Goal: Complete application form: Complete application form

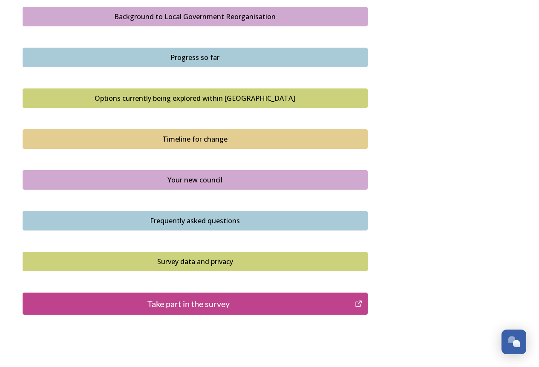
scroll to position [511, 0]
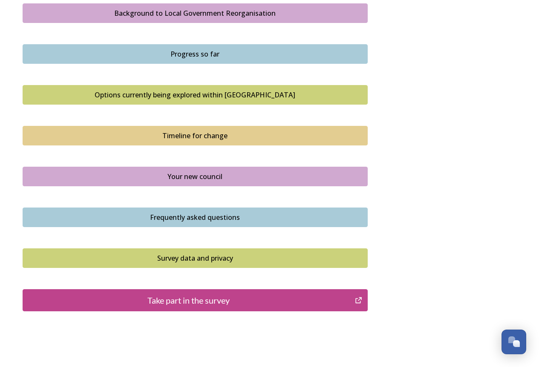
click at [175, 300] on div "Take part in the survey" at bounding box center [188, 300] width 323 height 13
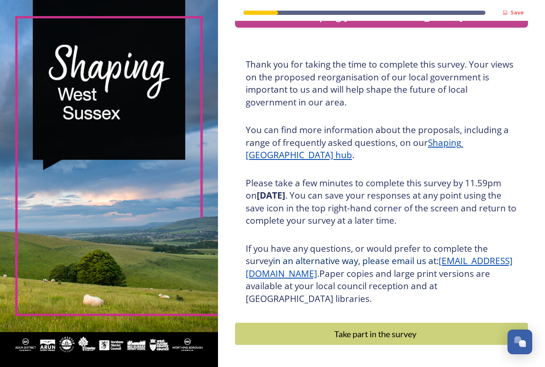
scroll to position [54, 0]
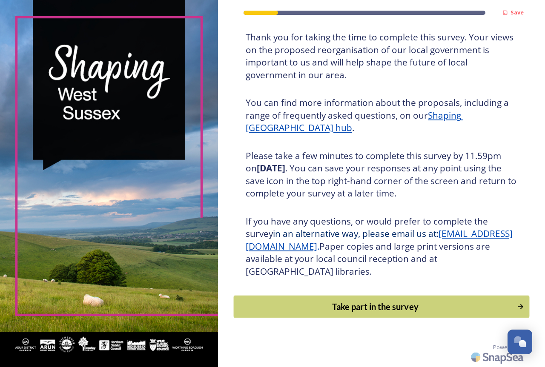
click at [364, 309] on div "Take part in the survey" at bounding box center [375, 307] width 274 height 13
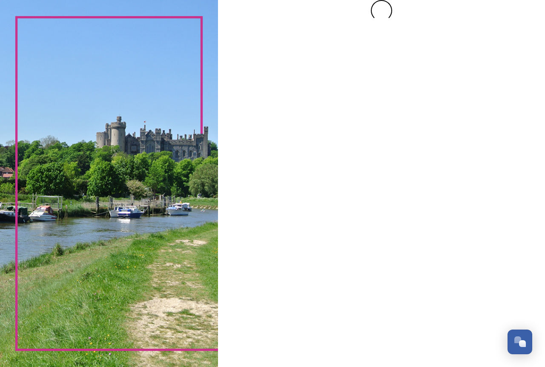
scroll to position [0, 0]
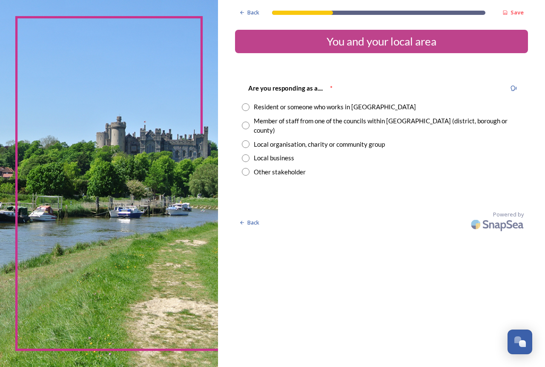
click at [244, 107] on input "radio" at bounding box center [246, 107] width 8 height 8
radio input "true"
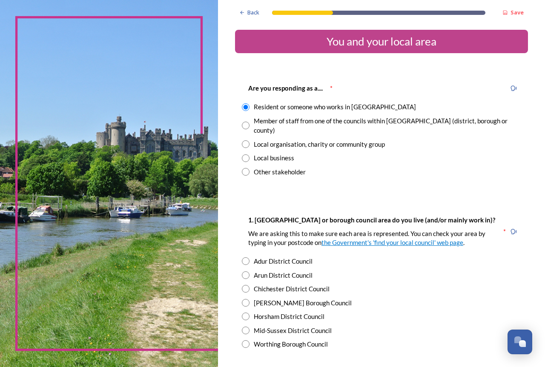
click at [245, 327] on input "radio" at bounding box center [246, 331] width 8 height 8
radio input "true"
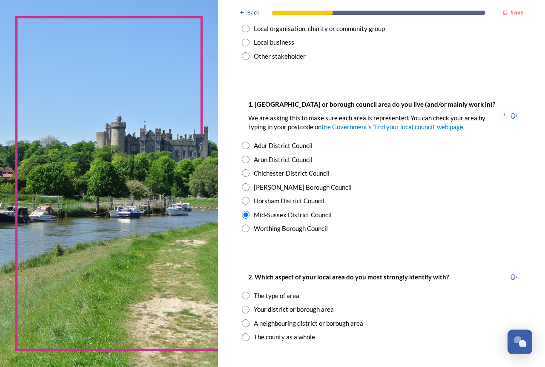
scroll to position [128, 0]
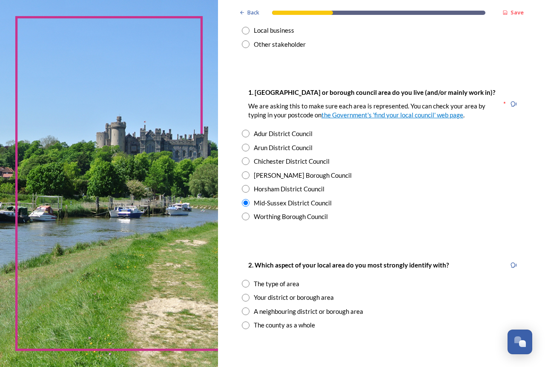
click at [245, 280] on input "radio" at bounding box center [246, 284] width 8 height 8
radio input "true"
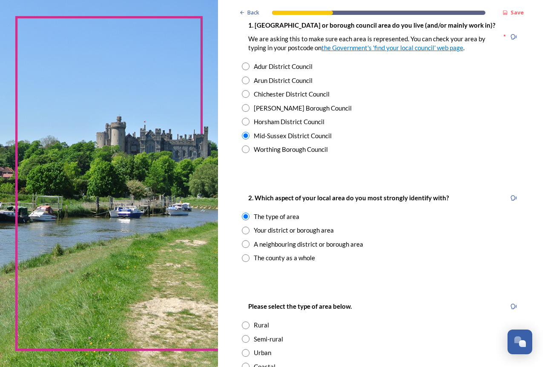
scroll to position [255, 0]
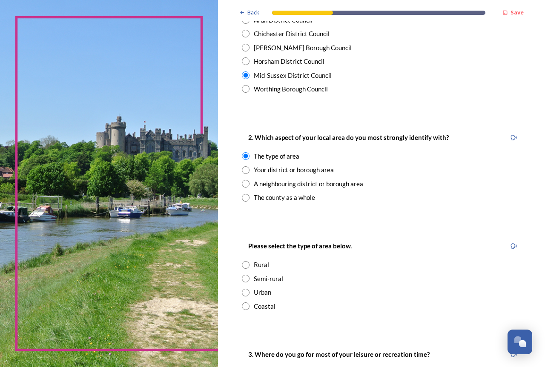
click at [245, 275] on input "radio" at bounding box center [246, 279] width 8 height 8
radio input "true"
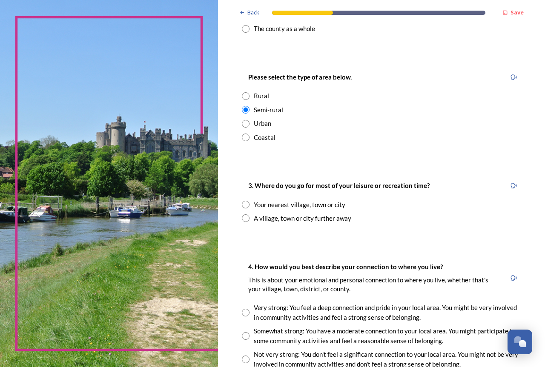
scroll to position [426, 0]
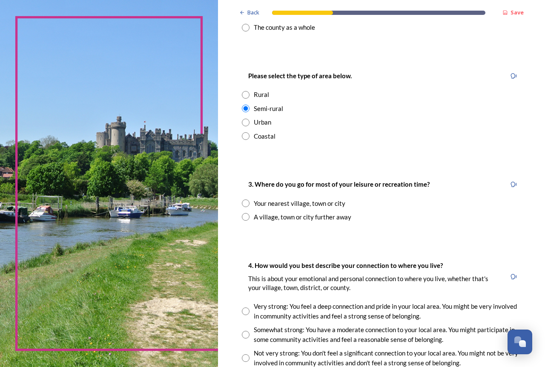
click at [244, 200] on input "radio" at bounding box center [246, 204] width 8 height 8
radio input "true"
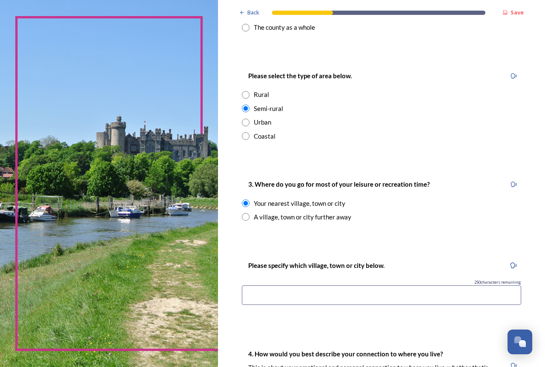
scroll to position [511, 0]
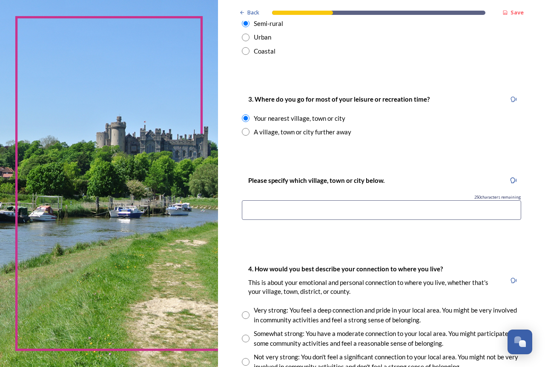
click at [253, 201] on input at bounding box center [381, 211] width 279 height 20
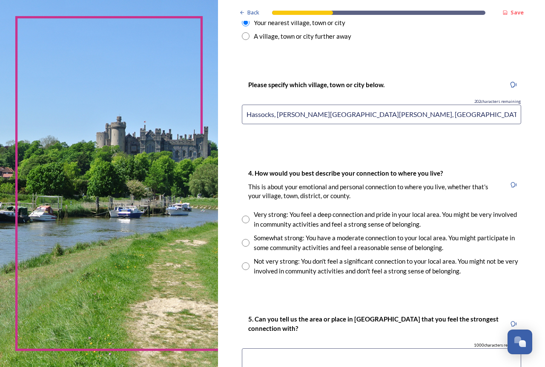
scroll to position [639, 0]
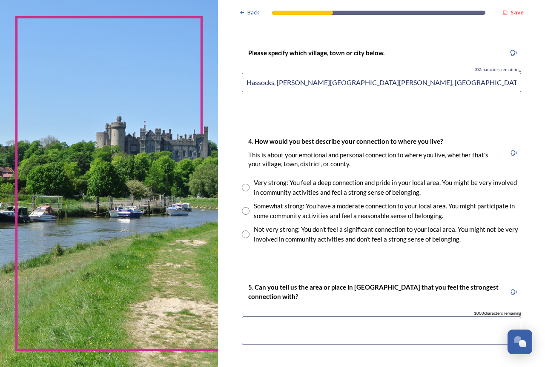
type input "Hassocks, [PERSON_NAME][GEOGRAPHIC_DATA][PERSON_NAME], [GEOGRAPHIC_DATA], [GEOG…"
click at [244, 184] on input "radio" at bounding box center [246, 188] width 8 height 8
radio input "true"
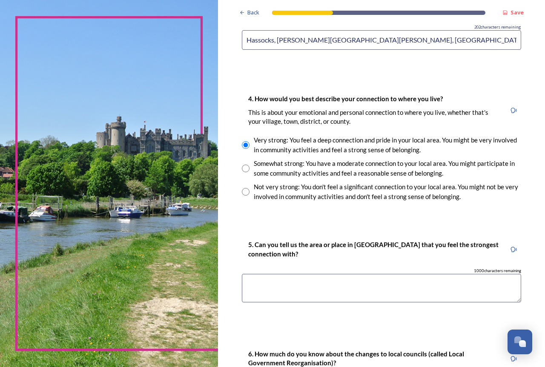
scroll to position [766, 0]
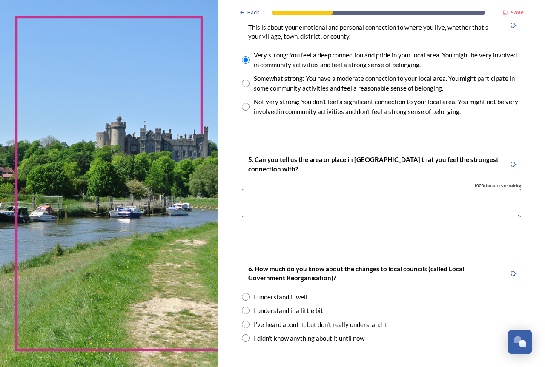
click at [257, 189] on textarea at bounding box center [381, 203] width 279 height 29
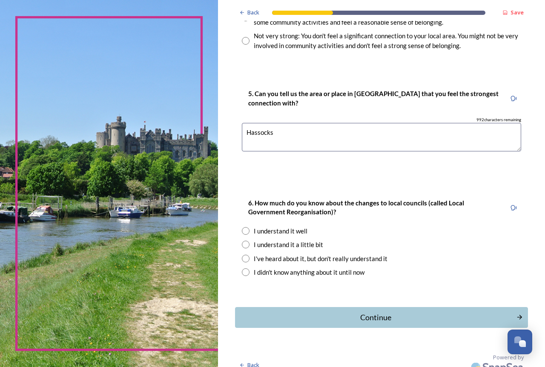
scroll to position [833, 0]
type textarea "Hassocks"
click at [246, 255] on input "radio" at bounding box center [246, 259] width 8 height 8
radio input "true"
click at [367, 311] on div "Continue" at bounding box center [375, 316] width 275 height 11
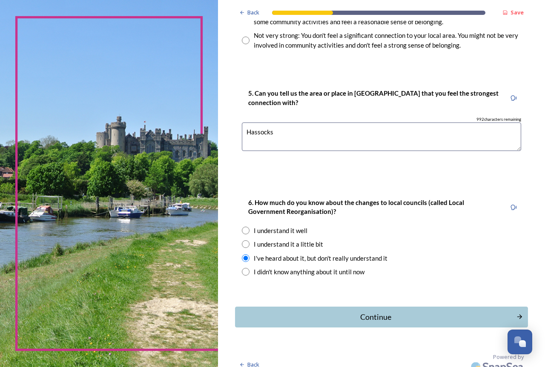
scroll to position [0, 0]
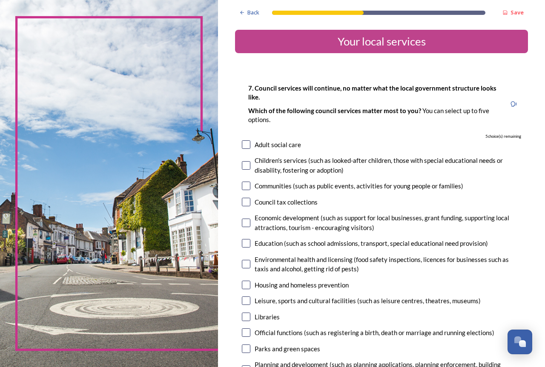
click at [241, 143] on div "7. Council services will continue, no matter what the local government structur…" at bounding box center [381, 290] width 293 height 430
click at [245, 146] on input "checkbox" at bounding box center [246, 145] width 9 height 9
checkbox input "true"
click at [247, 165] on input "checkbox" at bounding box center [246, 165] width 9 height 9
checkbox input "true"
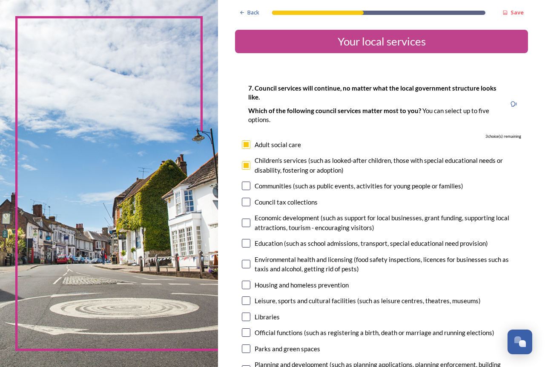
click at [246, 187] on input "checkbox" at bounding box center [246, 186] width 9 height 9
checkbox input "true"
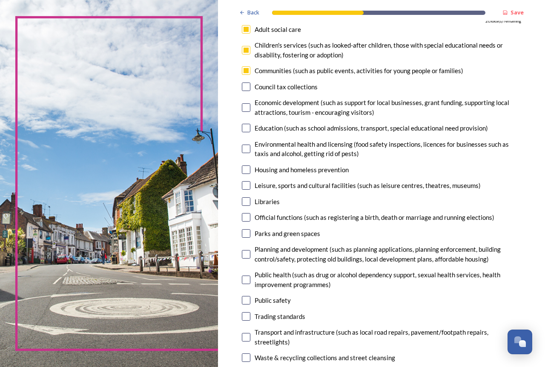
scroll to position [85, 0]
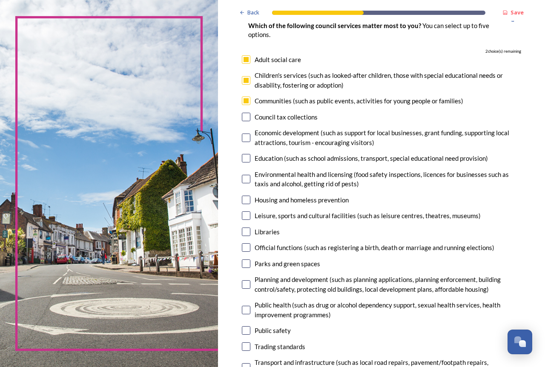
click at [248, 159] on input "checkbox" at bounding box center [246, 158] width 9 height 9
checkbox input "true"
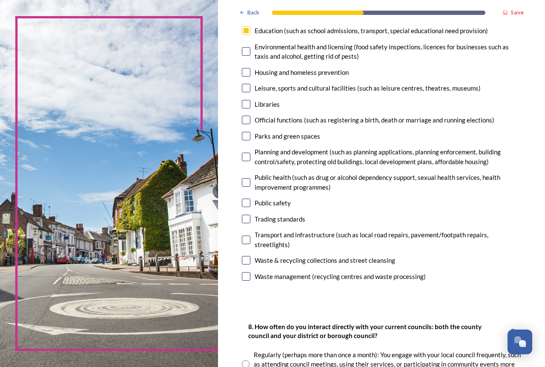
scroll to position [170, 0]
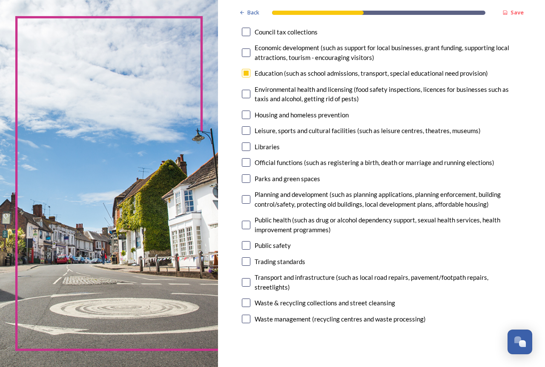
click at [246, 201] on input "checkbox" at bounding box center [246, 199] width 9 height 9
checkbox input "true"
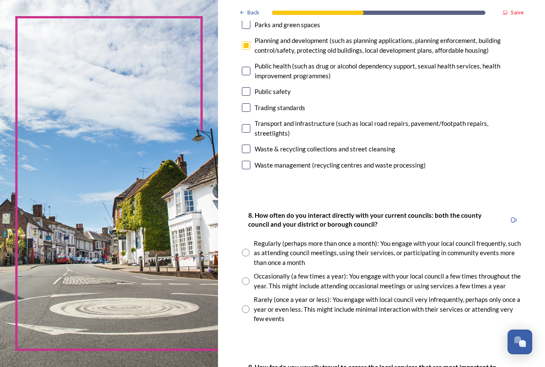
scroll to position [341, 0]
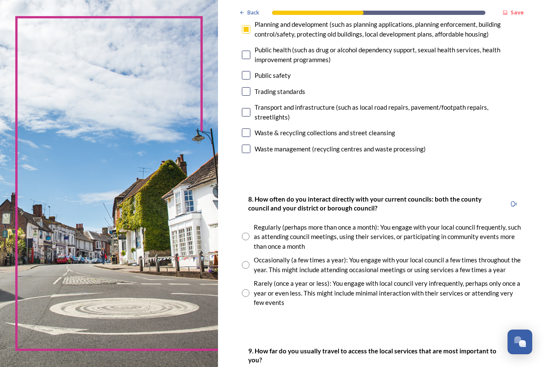
click at [246, 236] on input "radio" at bounding box center [246, 237] width 8 height 8
radio input "true"
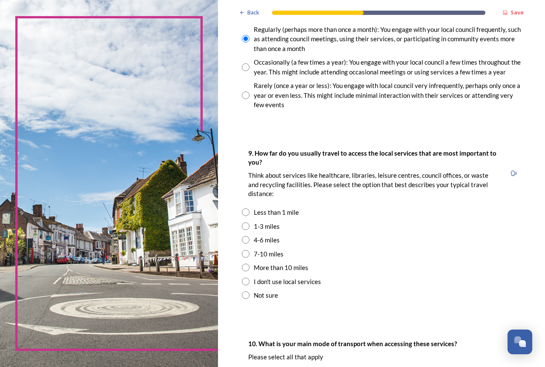
scroll to position [554, 0]
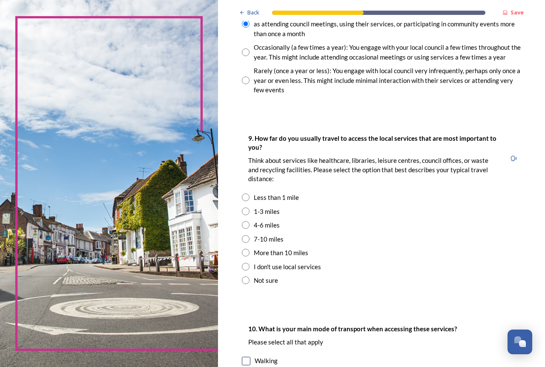
click at [243, 212] on input "radio" at bounding box center [246, 212] width 8 height 8
radio input "true"
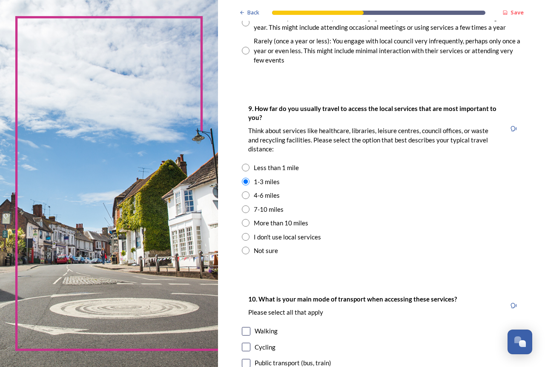
scroll to position [681, 0]
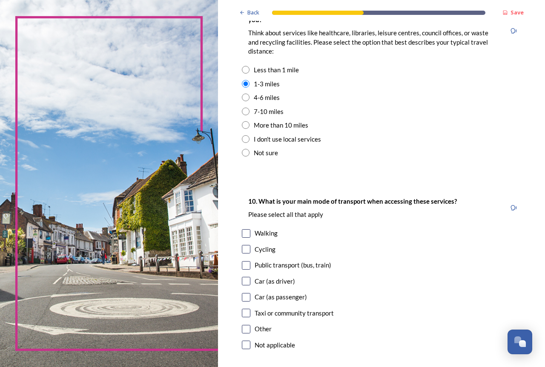
click at [247, 284] on input "checkbox" at bounding box center [246, 281] width 9 height 9
checkbox input "true"
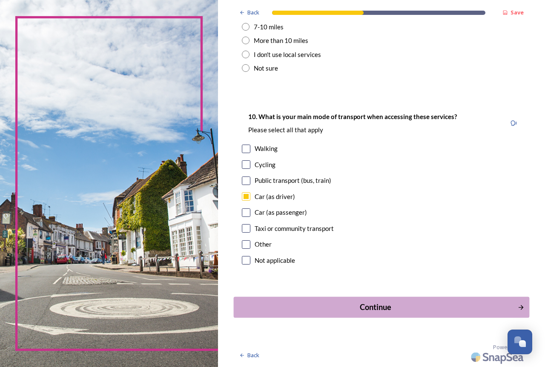
click at [389, 307] on div "Continue" at bounding box center [375, 307] width 275 height 11
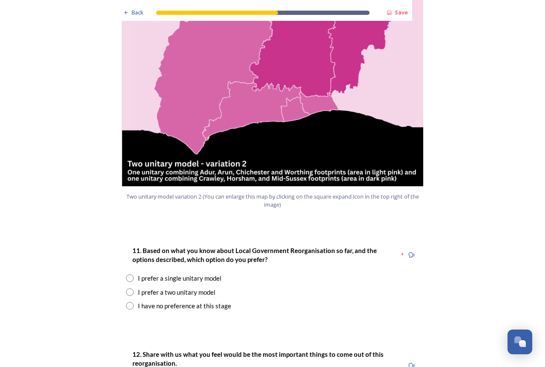
scroll to position [979, 0]
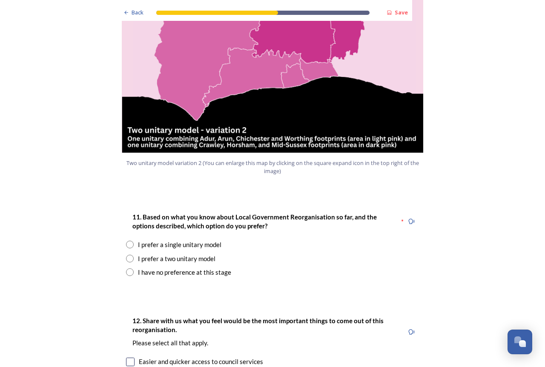
drag, startPoint x: 126, startPoint y: 231, endPoint x: 134, endPoint y: 234, distance: 8.9
click at [126, 255] on input "radio" at bounding box center [130, 259] width 8 height 8
radio input "true"
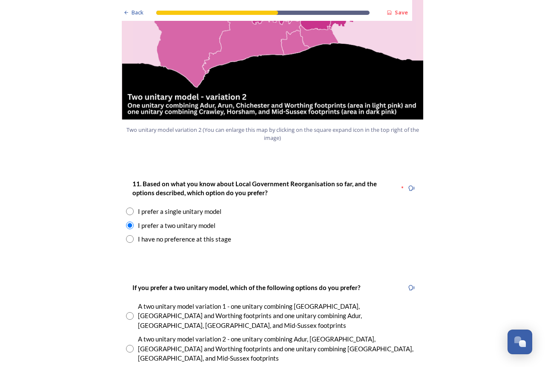
scroll to position [1065, 0]
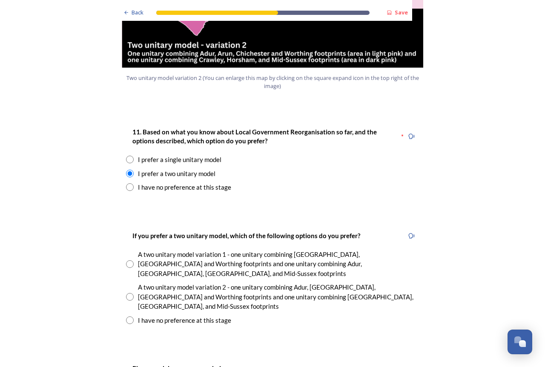
click at [128, 293] on input "radio" at bounding box center [130, 297] width 8 height 8
radio input "true"
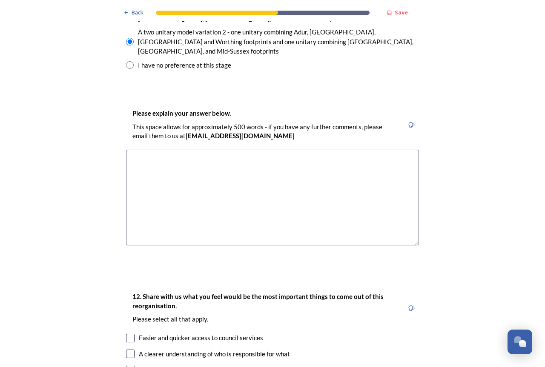
scroll to position [1363, 0]
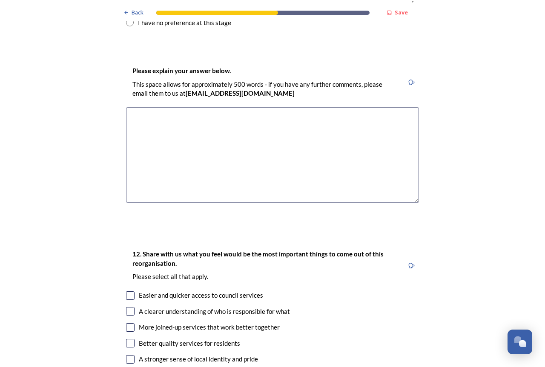
click at [130, 292] on input "checkbox" at bounding box center [130, 296] width 9 height 9
checkbox input "true"
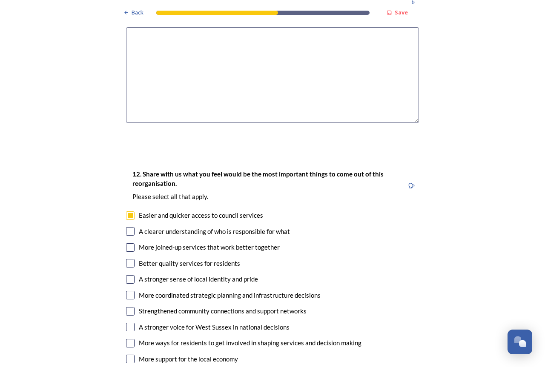
scroll to position [1448, 0]
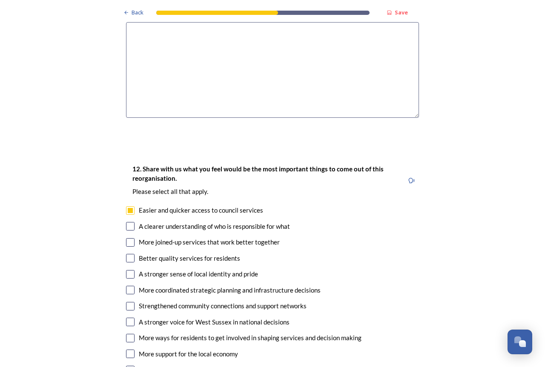
click at [126, 222] on input "checkbox" at bounding box center [130, 226] width 9 height 9
checkbox input "true"
click at [126, 238] on input "checkbox" at bounding box center [130, 242] width 9 height 9
checkbox input "true"
click at [129, 270] on input "checkbox" at bounding box center [130, 274] width 9 height 9
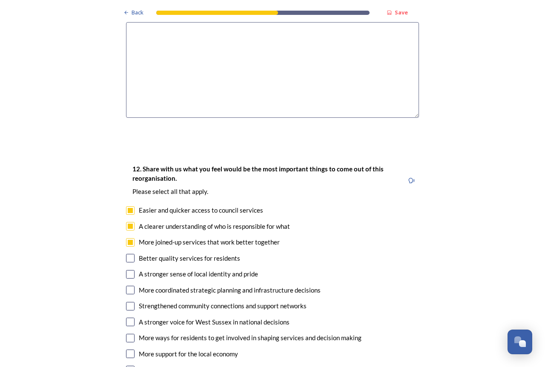
checkbox input "true"
click at [127, 254] on input "checkbox" at bounding box center [130, 258] width 9 height 9
checkbox input "true"
click at [126, 286] on input "checkbox" at bounding box center [130, 290] width 9 height 9
checkbox input "true"
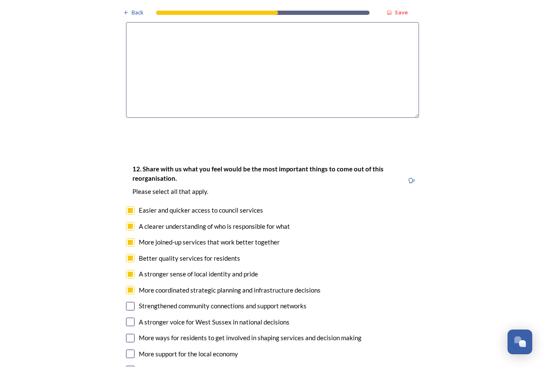
click at [128, 302] on input "checkbox" at bounding box center [130, 306] width 9 height 9
checkbox input "true"
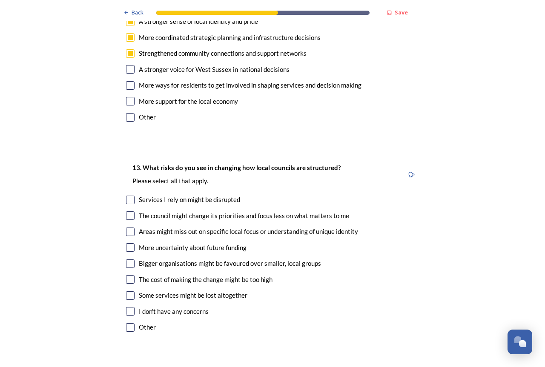
scroll to position [1703, 0]
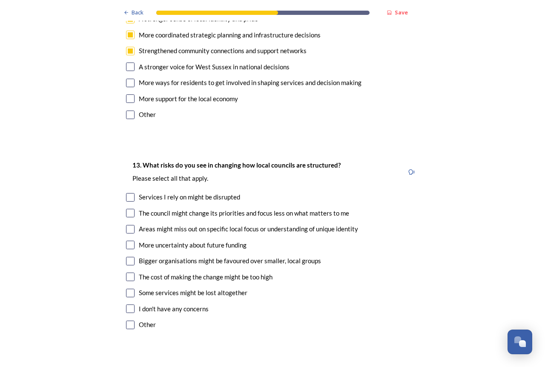
click at [128, 209] on input "checkbox" at bounding box center [130, 213] width 9 height 9
checkbox input "true"
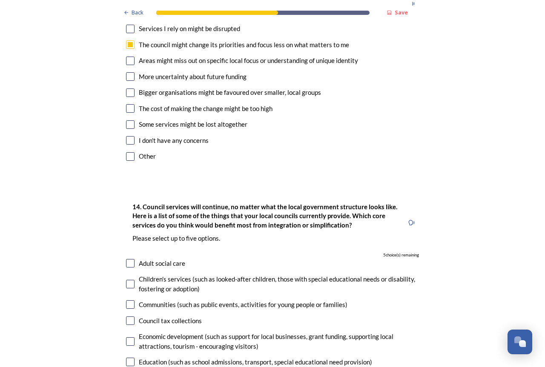
scroll to position [1831, 0]
